Goal: Task Accomplishment & Management: Manage account settings

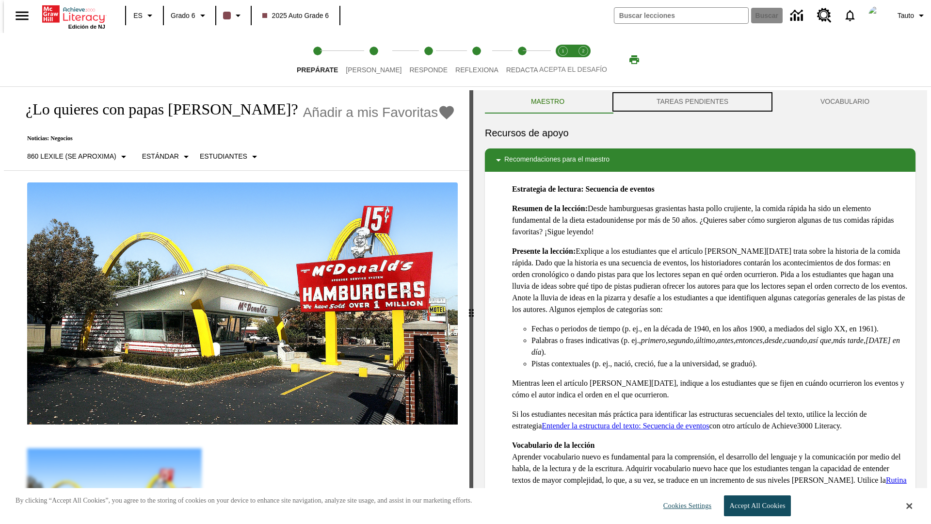
click at [693, 102] on button "TAREAS PENDIENTES" at bounding box center [693, 101] width 164 height 23
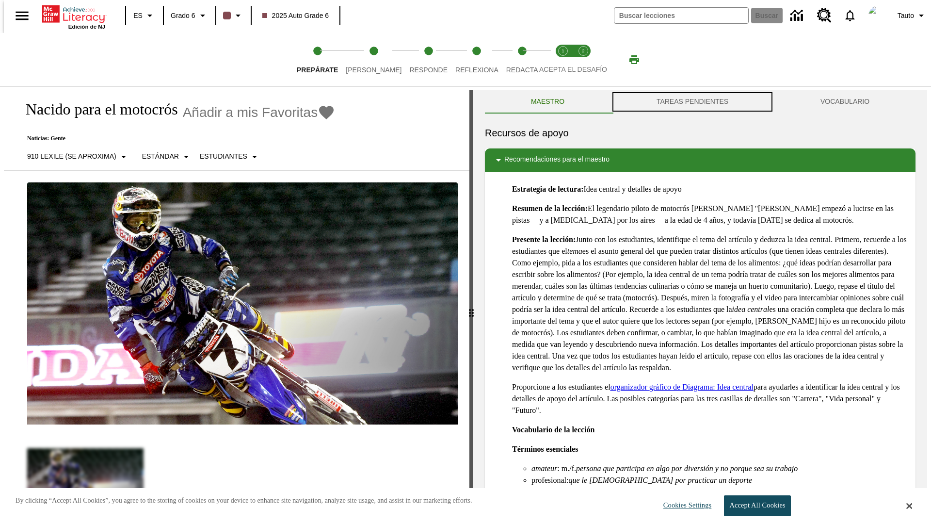
click at [693, 102] on button "TAREAS PENDIENTES" at bounding box center [693, 101] width 164 height 23
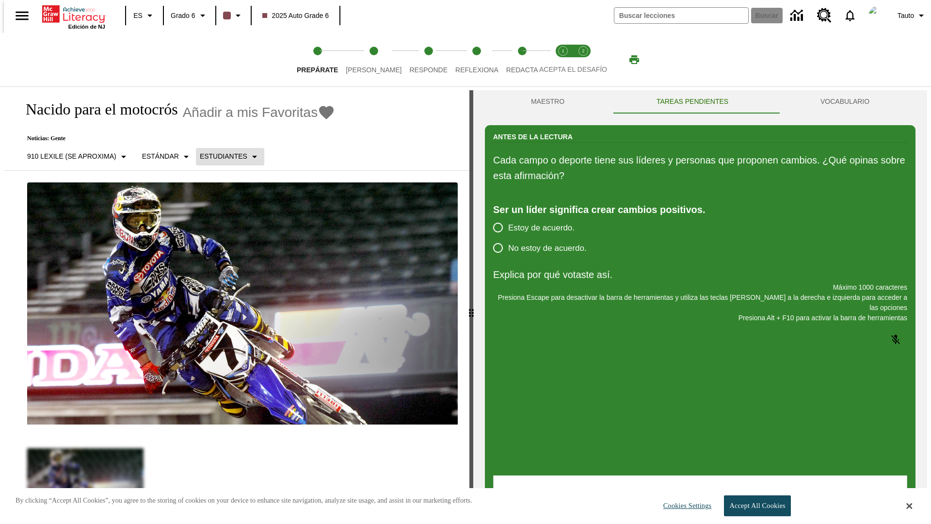
click at [222, 156] on p "Estudiantes" at bounding box center [224, 156] width 48 height 10
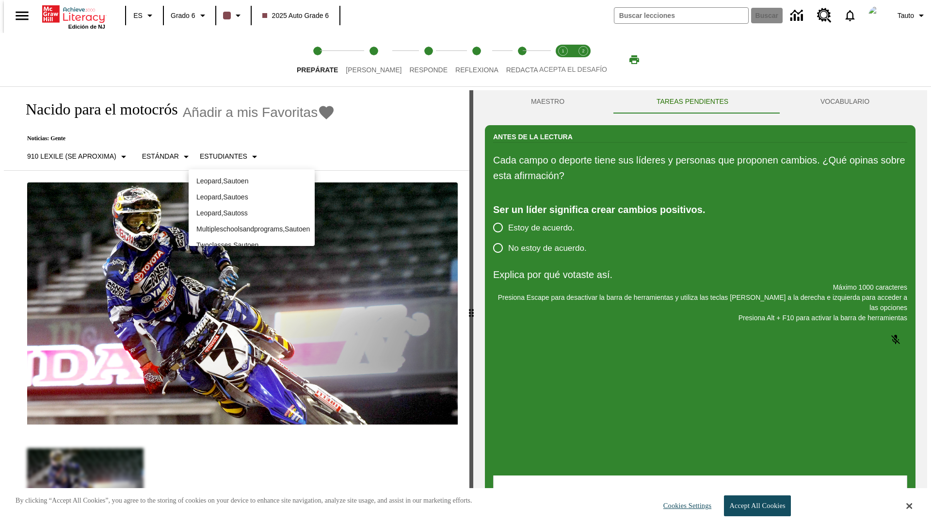
click at [252, 192] on p "Leopard , Sautoes" at bounding box center [251, 197] width 111 height 10
